Goal: Check status: Check status

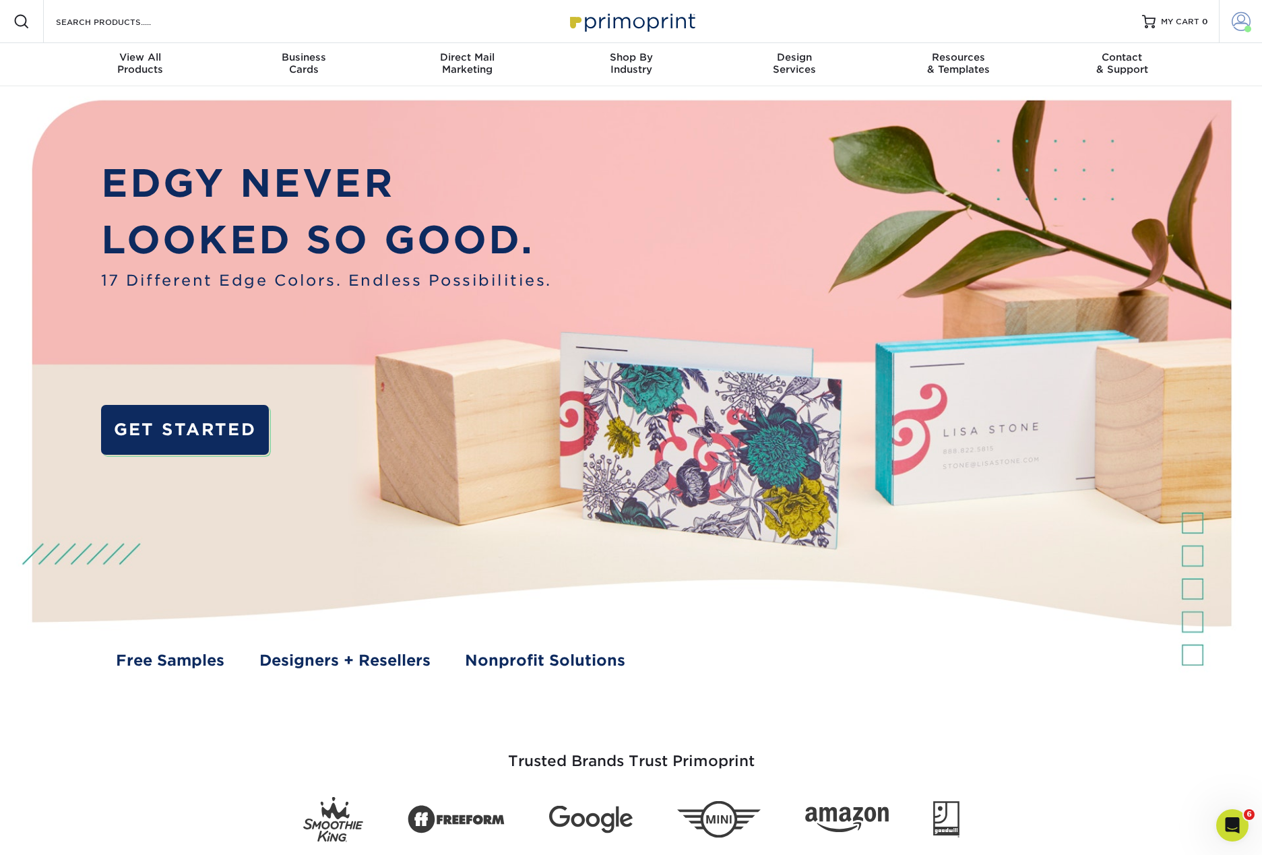
click at [1237, 13] on span at bounding box center [1241, 21] width 19 height 19
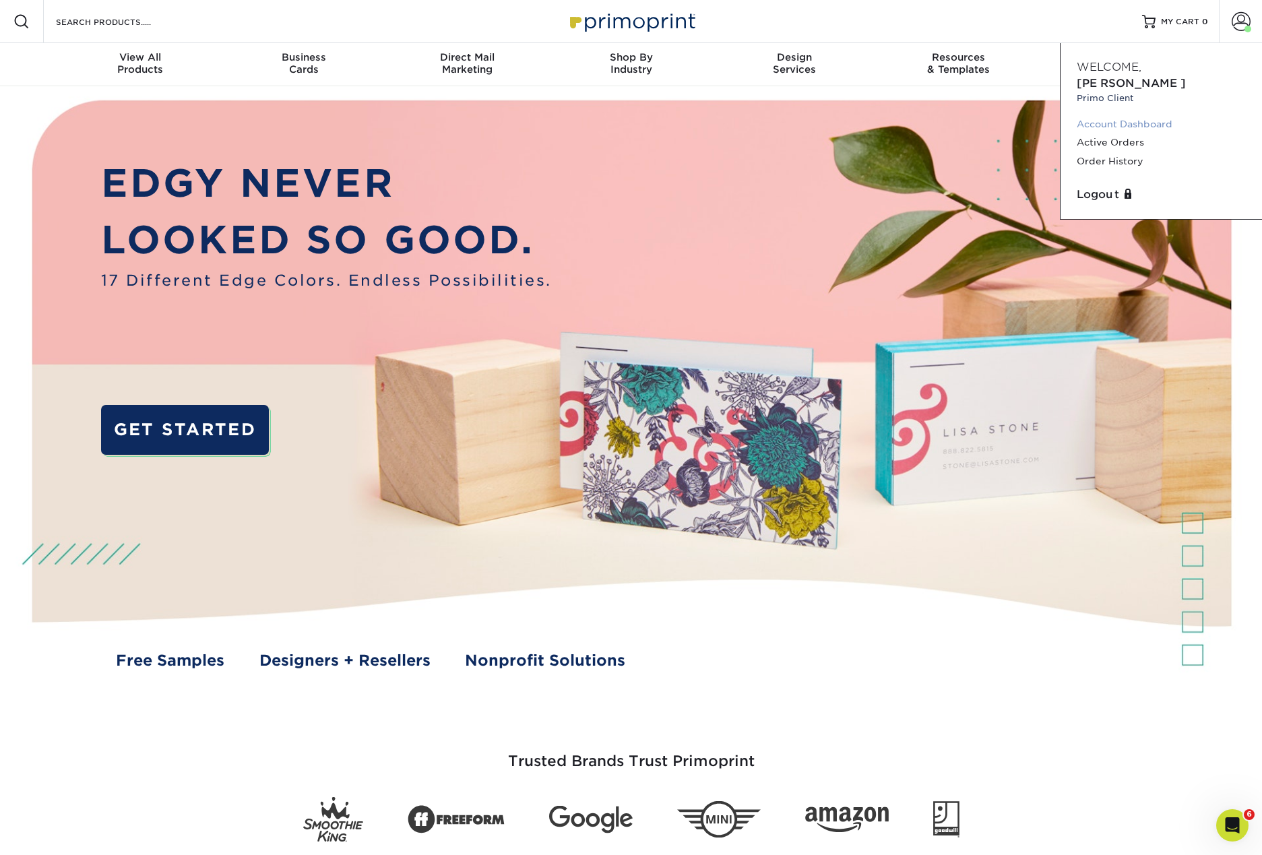
click at [1125, 115] on link "Account Dashboard" at bounding box center [1161, 124] width 169 height 18
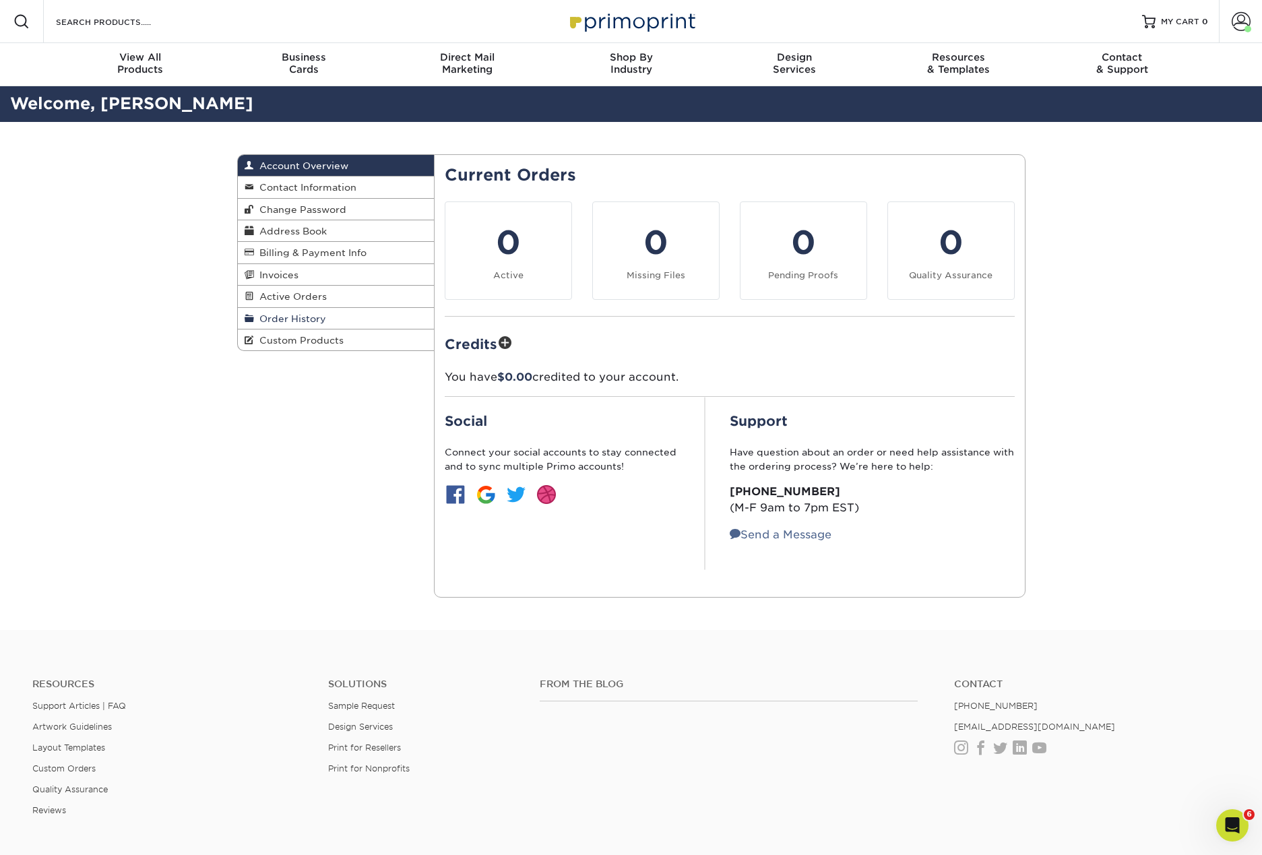
click at [287, 317] on span "Order History" at bounding box center [290, 318] width 72 height 11
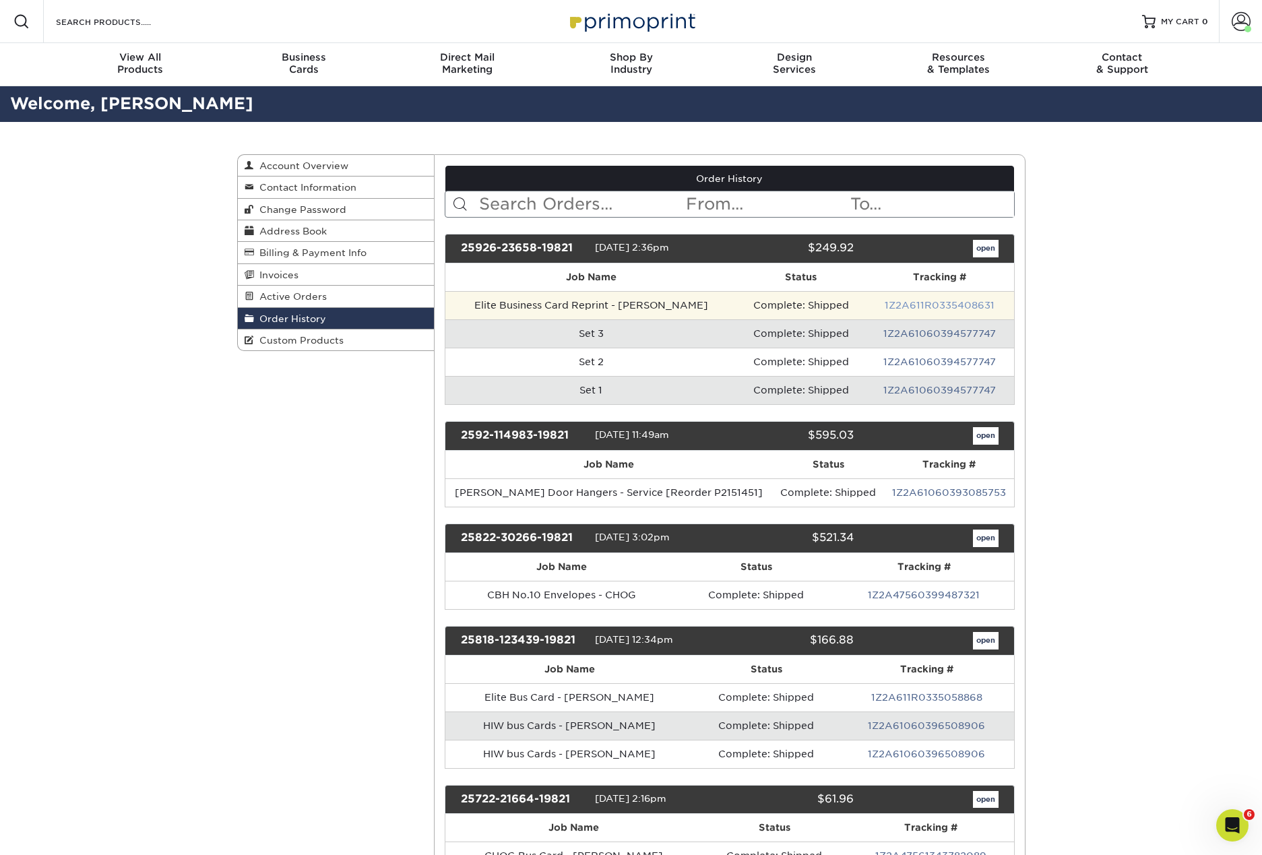
click at [961, 303] on link "1Z2A611R0335408631" at bounding box center [940, 305] width 110 height 11
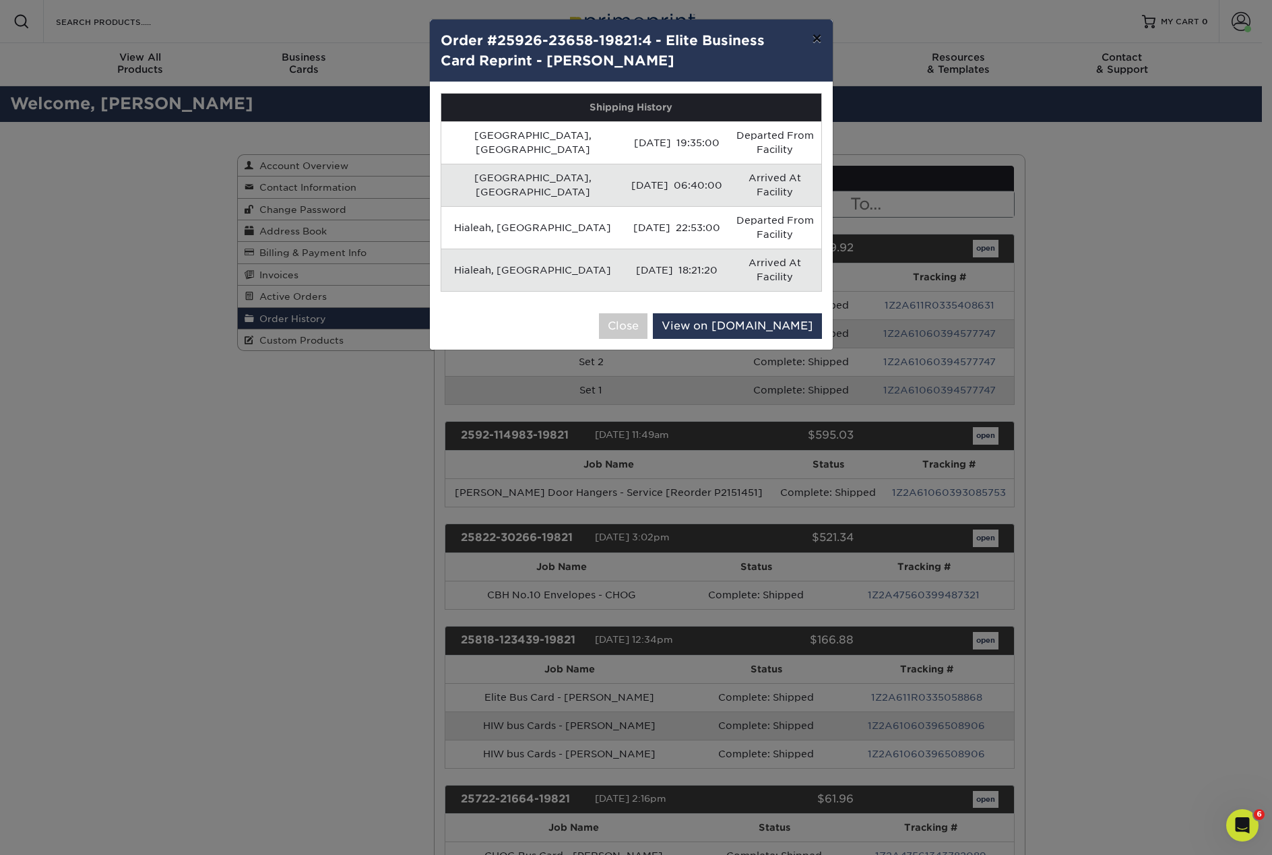
click at [818, 38] on button "×" at bounding box center [816, 39] width 31 height 38
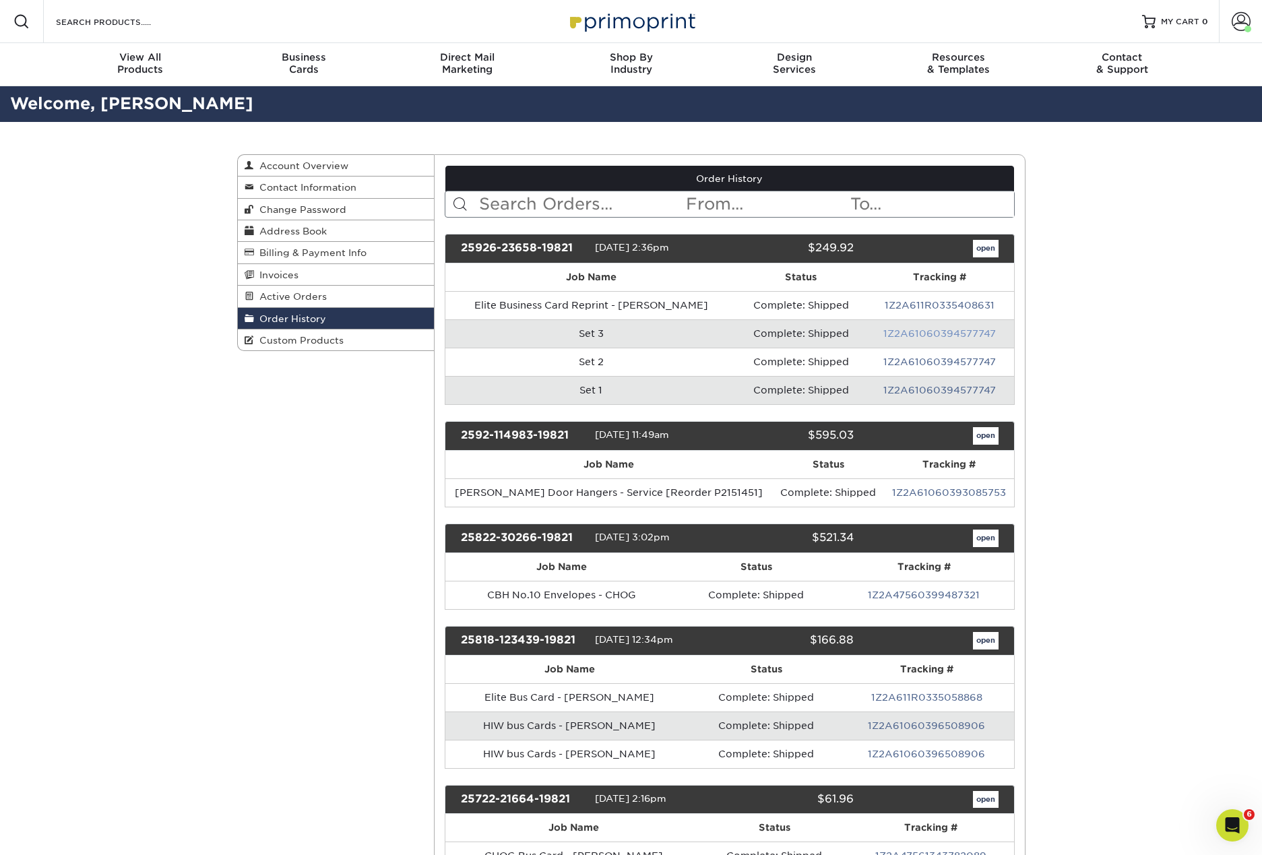
click at [949, 336] on link "1Z2A61060394577747" at bounding box center [939, 333] width 113 height 11
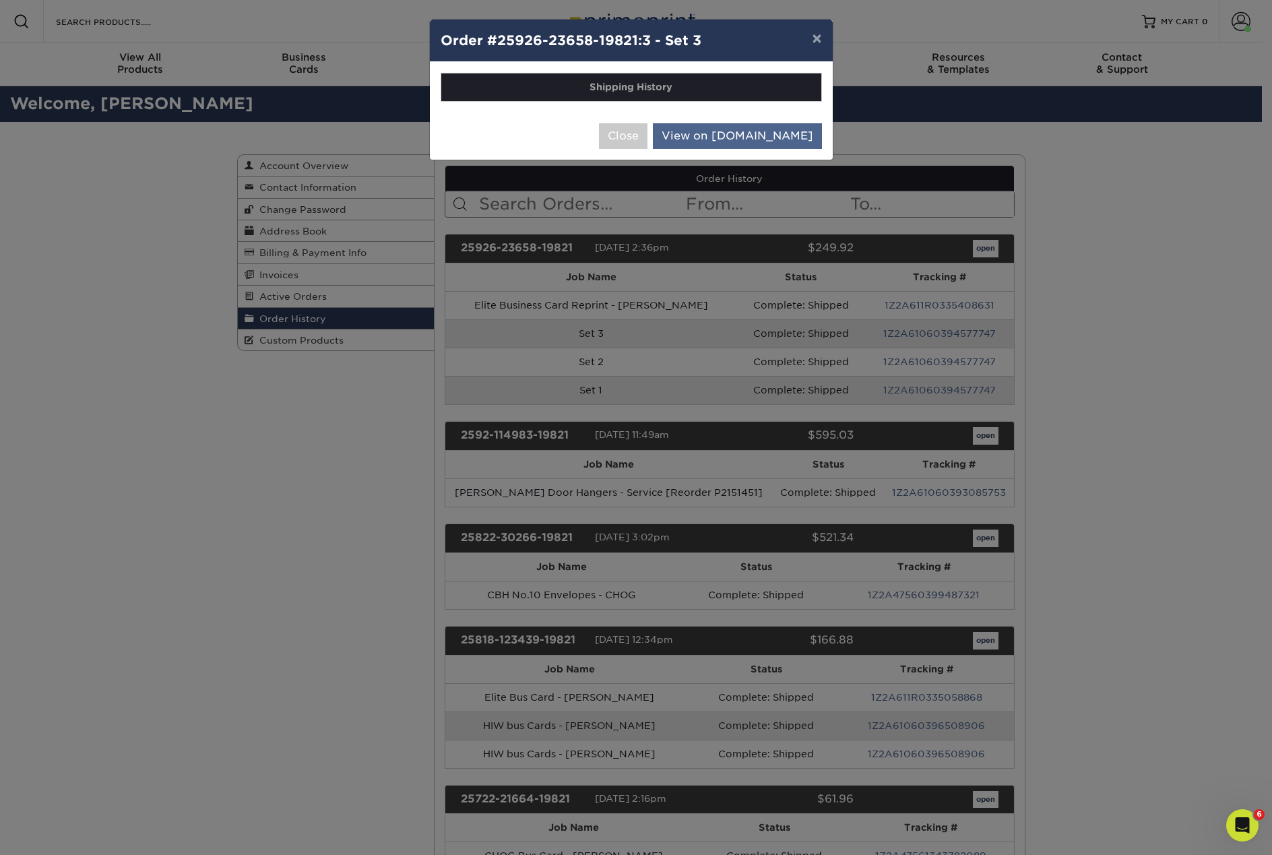
click at [795, 145] on link "View on [DOMAIN_NAME]" at bounding box center [737, 136] width 169 height 26
click at [647, 131] on button "Close" at bounding box center [623, 136] width 49 height 26
